Goal: Information Seeking & Learning: Learn about a topic

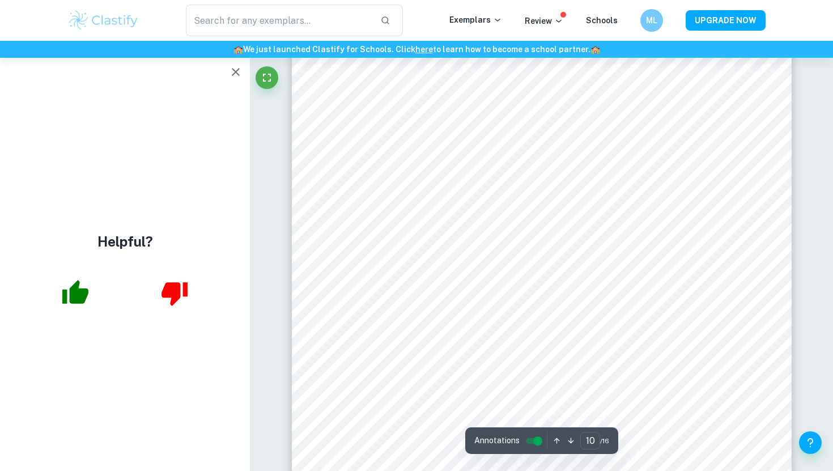
scroll to position [6940, 0]
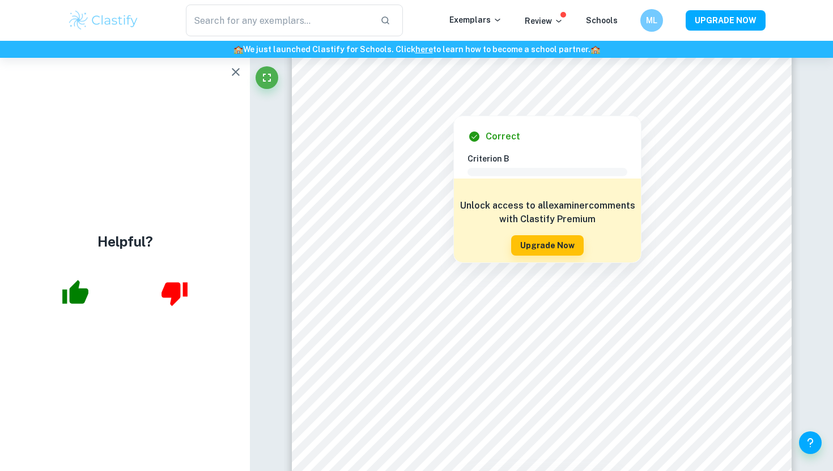
click at [138, 26] on img at bounding box center [103, 20] width 72 height 23
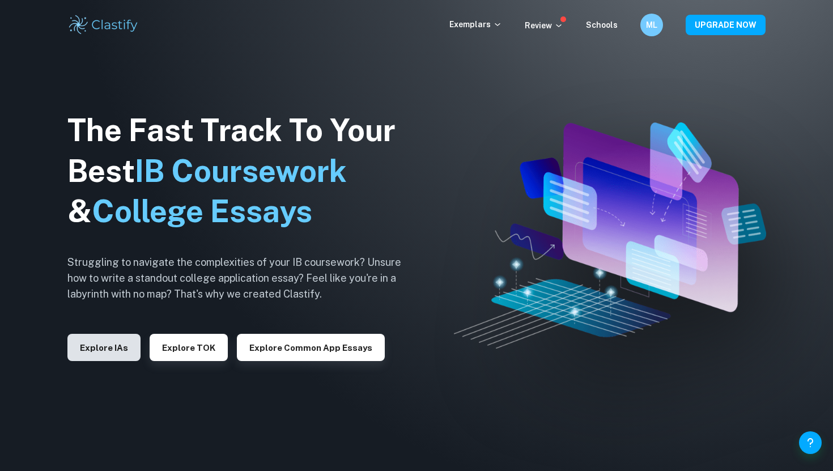
click at [114, 343] on button "Explore IAs" at bounding box center [103, 347] width 73 height 27
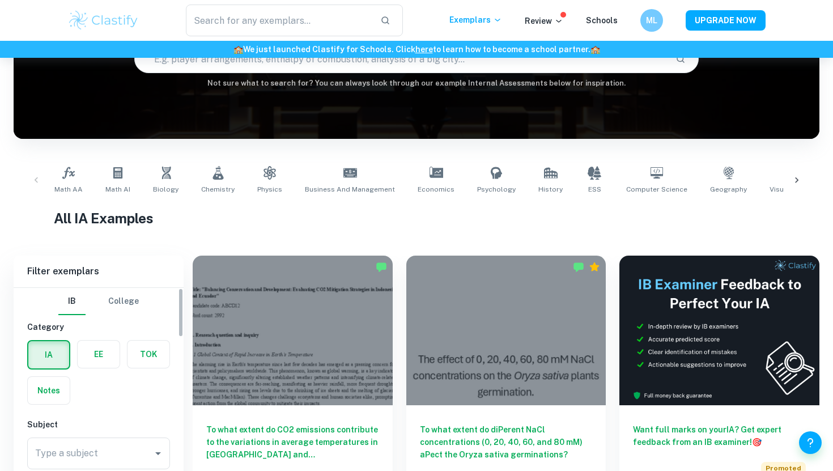
scroll to position [241, 0]
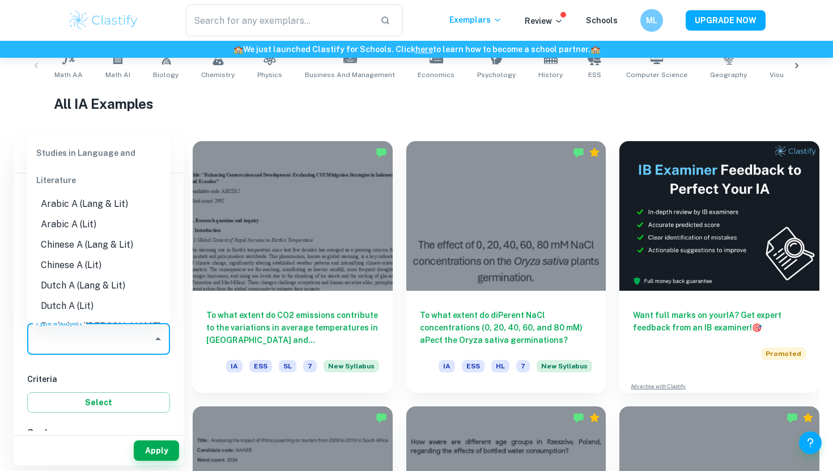
click at [113, 345] on input "Type a subject" at bounding box center [90, 339] width 116 height 22
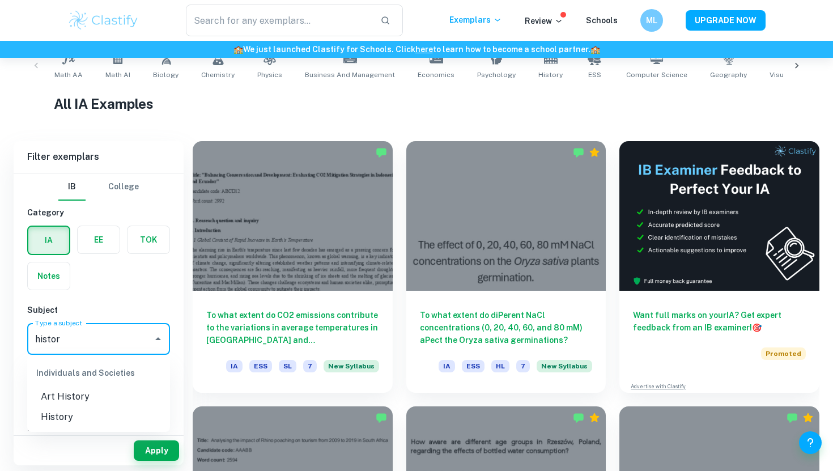
click at [83, 422] on li "History" at bounding box center [98, 417] width 143 height 20
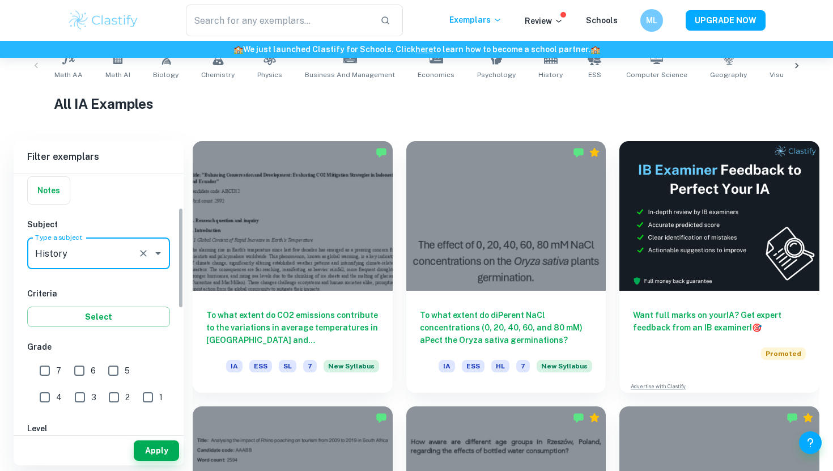
scroll to position [90, 0]
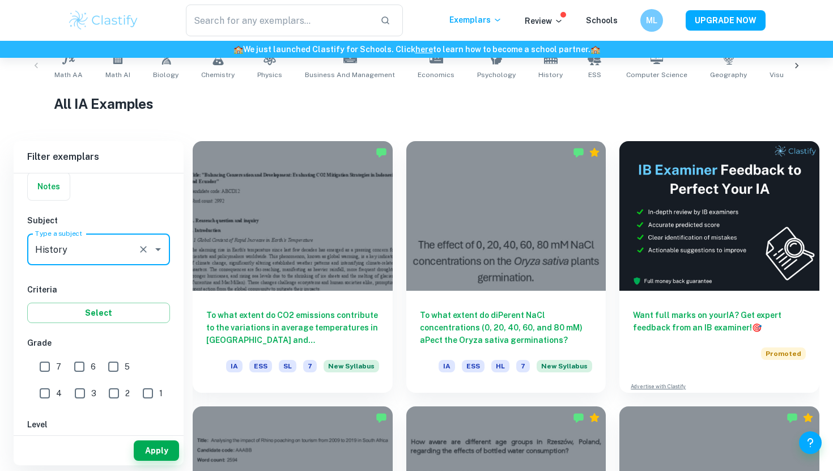
type input "History"
click at [44, 364] on input "7" at bounding box center [44, 366] width 23 height 23
checkbox input "true"
click at [96, 316] on button "Select" at bounding box center [98, 313] width 143 height 20
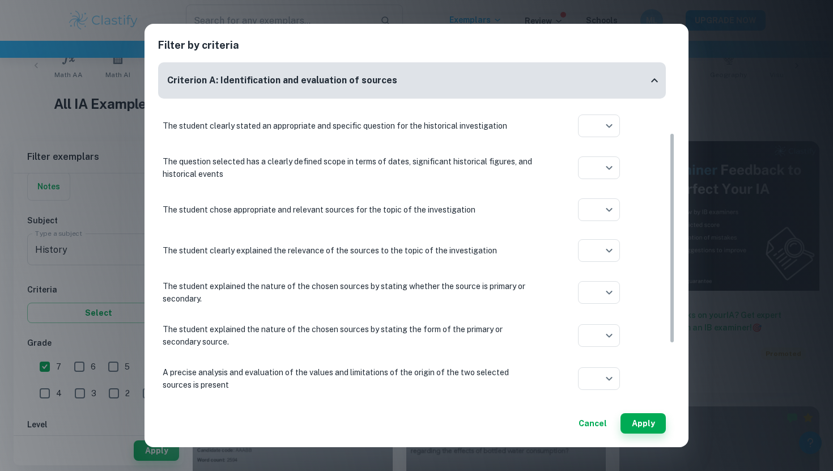
scroll to position [213, 0]
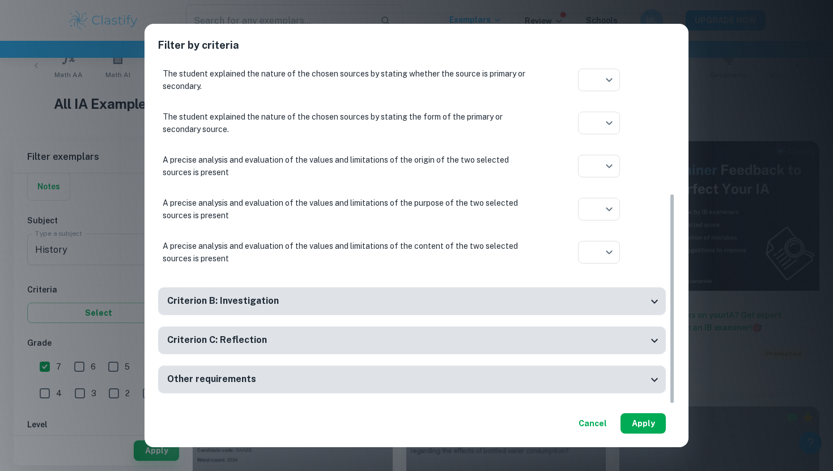
click at [643, 428] on button "Apply" at bounding box center [643, 423] width 45 height 20
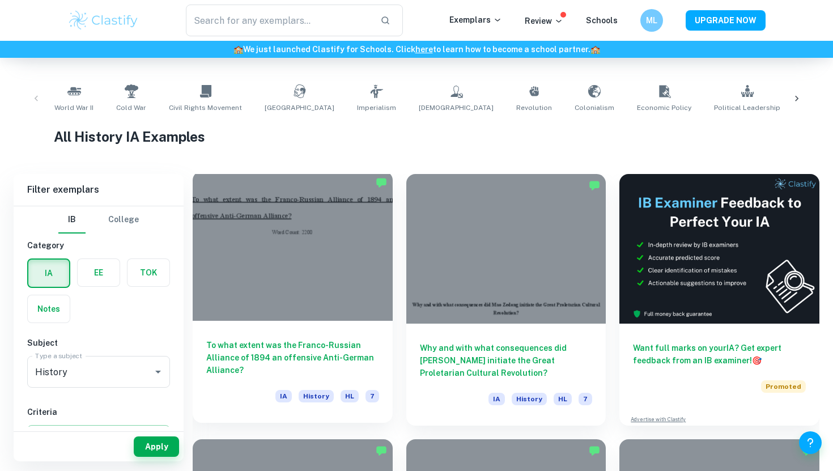
scroll to position [210, 0]
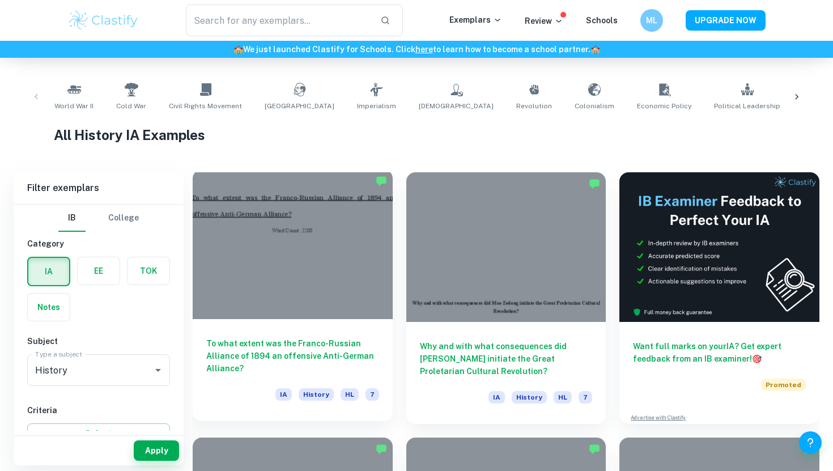
click at [300, 362] on h6 "To what extent was the Franco-Russian Alliance of 1894 an offensive Anti-German…" at bounding box center [292, 355] width 173 height 37
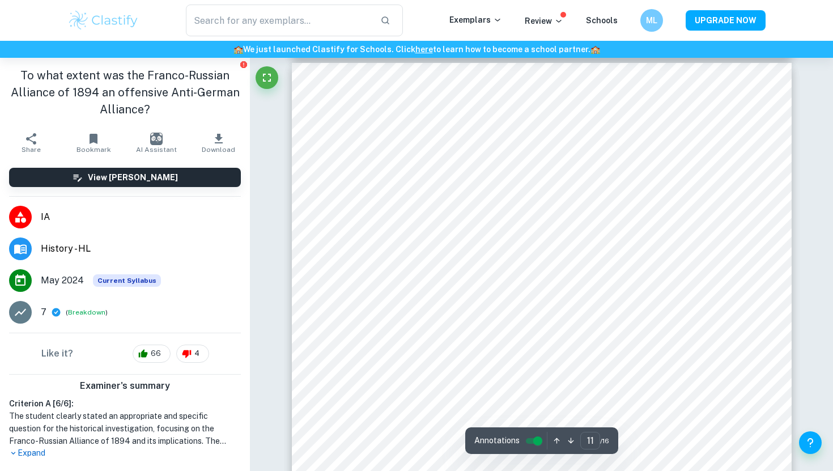
scroll to position [7341, 0]
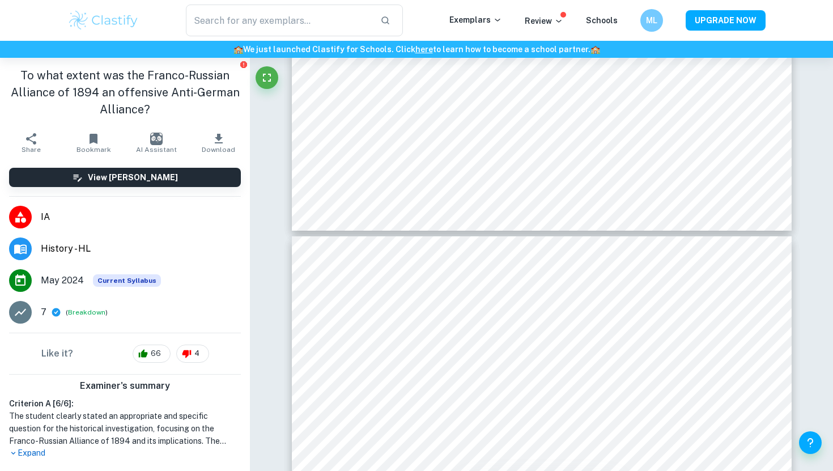
type input "10"
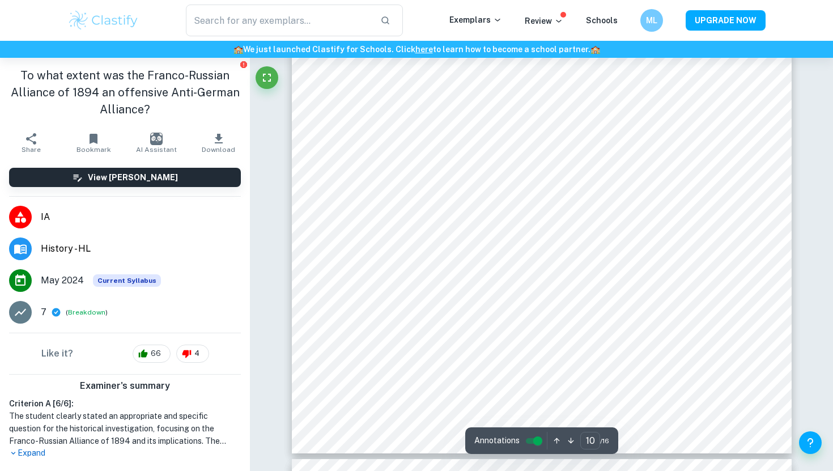
scroll to position [6980, 0]
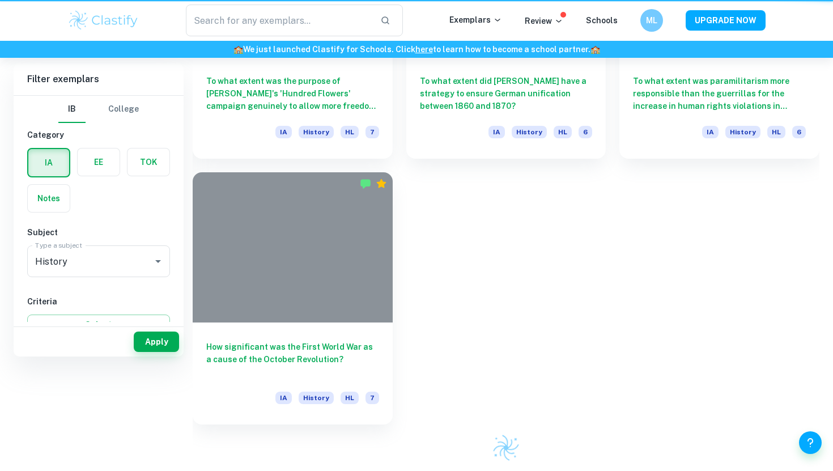
scroll to position [210, 0]
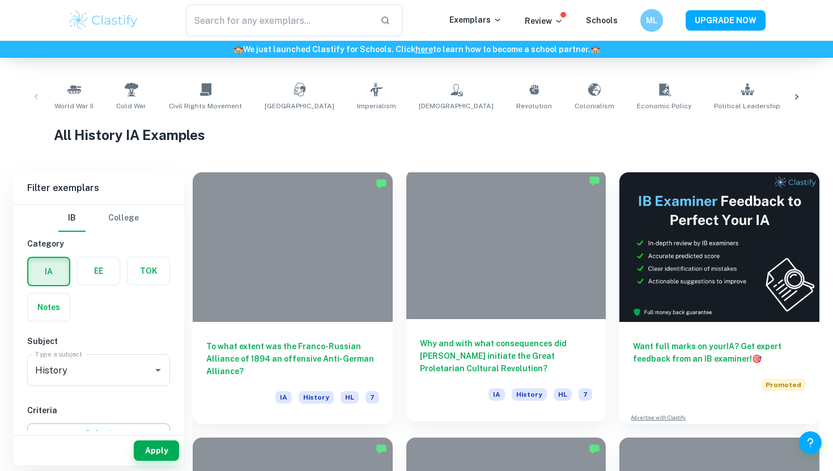
click at [516, 357] on h6 "Why and with what consequences did [PERSON_NAME] initiate the Great Proletarian…" at bounding box center [506, 355] width 173 height 37
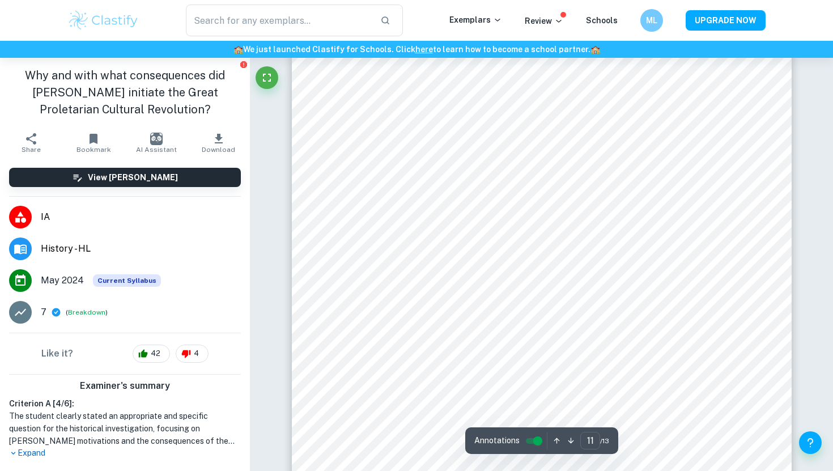
scroll to position [6795, 0]
type input "11"
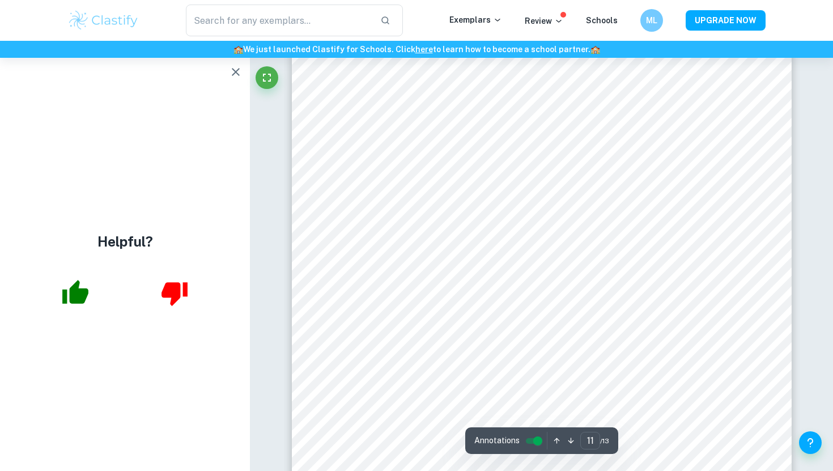
scroll to position [6819, 0]
